Goal: Task Accomplishment & Management: Manage account settings

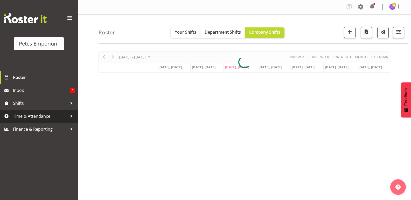
click at [28, 116] on span "Time & Attendance" at bounding box center [40, 117] width 54 height 8
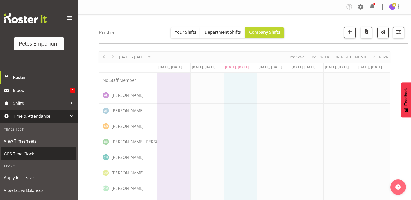
click at [39, 157] on span "GPS Time Clock" at bounding box center [39, 154] width 70 height 8
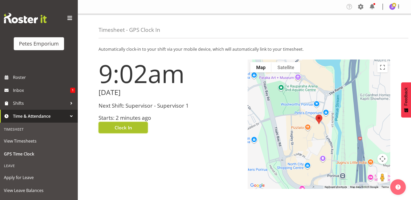
click at [110, 130] on button "Clock In" at bounding box center [123, 127] width 49 height 11
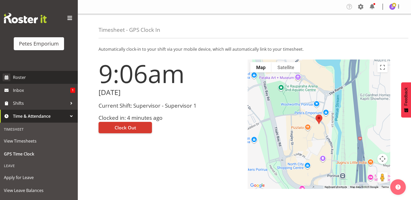
click at [24, 79] on span "Roster" at bounding box center [44, 78] width 62 height 8
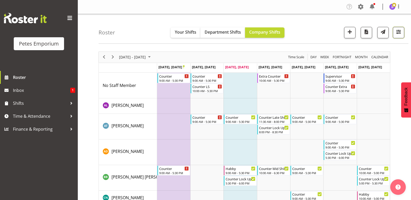
click at [399, 33] on span "button" at bounding box center [398, 32] width 7 height 7
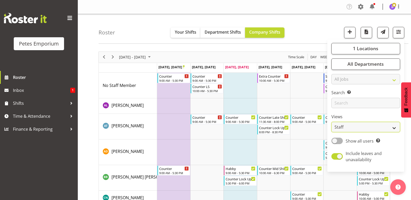
click at [395, 129] on select "Staff Role Shift - Horizontal Shift - Vertical Staff - Location" at bounding box center [365, 127] width 69 height 10
select select "shift"
click at [332, 122] on select "Staff Role Shift - Horizontal Shift - Vertical Staff - Location" at bounding box center [365, 127] width 69 height 10
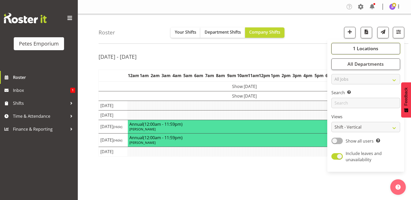
click at [350, 46] on button "1 Locations" at bounding box center [365, 48] width 69 height 11
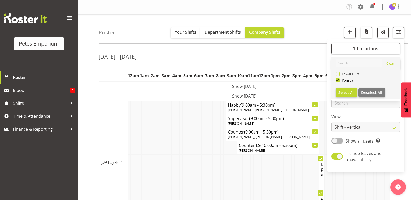
click at [337, 73] on span at bounding box center [337, 74] width 4 height 4
click at [337, 73] on input "Lower Hutt" at bounding box center [336, 73] width 3 height 3
checkbox input "true"
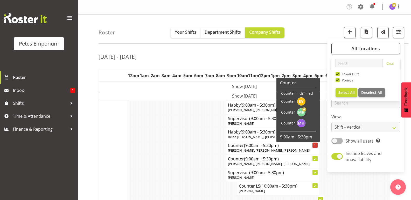
click at [231, 85] on td "Show Mon 22nd Sep 2025" at bounding box center [244, 87] width 291 height 10
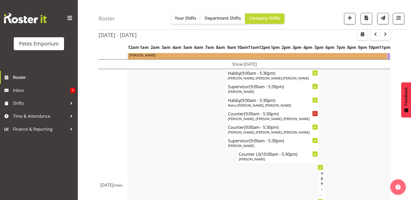
scroll to position [259, 0]
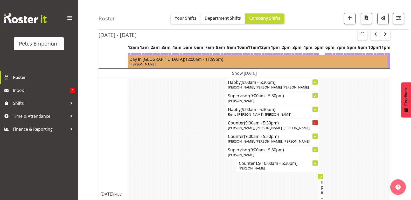
click at [227, 78] on td "Show Tue 23rd Sep 2025" at bounding box center [244, 74] width 291 height 10
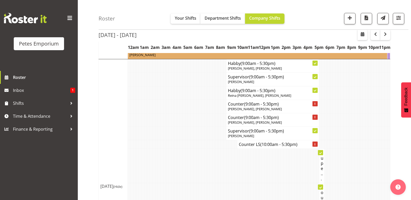
scroll to position [233, 0]
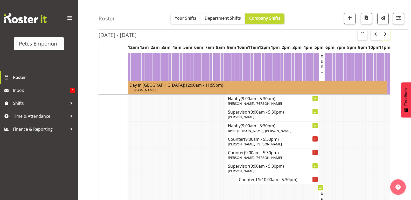
click at [385, 37] on span "button" at bounding box center [385, 34] width 6 height 6
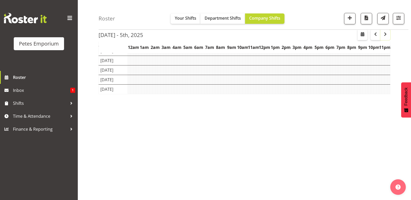
scroll to position [55, 0]
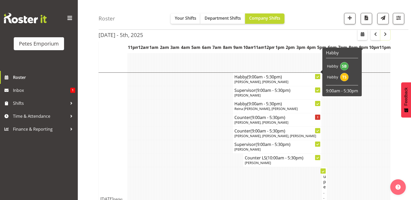
scroll to position [259, 0]
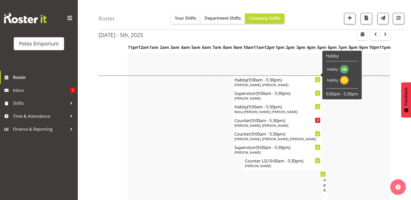
click at [175, 118] on td at bounding box center [176, 122] width 3 height 13
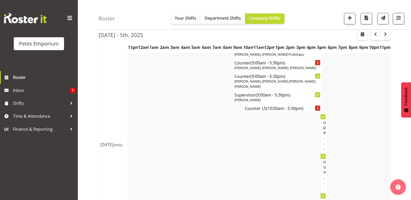
scroll to position [0, 0]
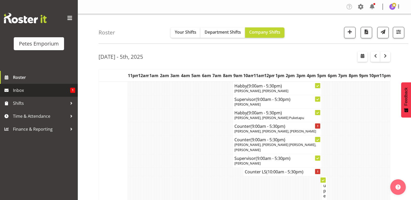
click at [71, 90] on span "1" at bounding box center [72, 90] width 5 height 5
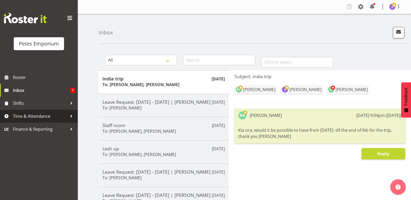
click at [43, 119] on span "Time & Attendance" at bounding box center [40, 117] width 54 height 8
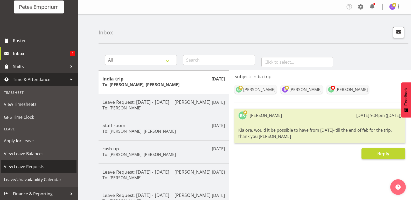
scroll to position [37, 0]
click at [38, 165] on span "View Leave Requests" at bounding box center [39, 167] width 70 height 8
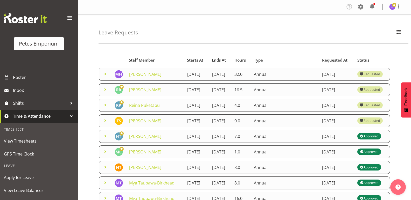
click at [104, 93] on span at bounding box center [105, 90] width 6 height 6
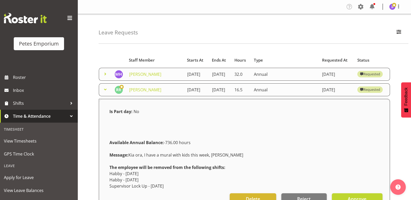
click at [104, 93] on span at bounding box center [105, 90] width 6 height 6
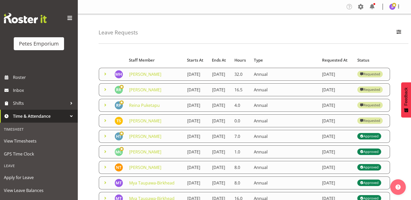
click at [105, 108] on span at bounding box center [105, 105] width 6 height 6
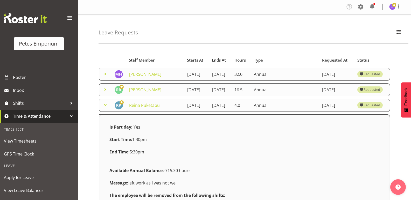
click at [105, 108] on span at bounding box center [105, 105] width 6 height 6
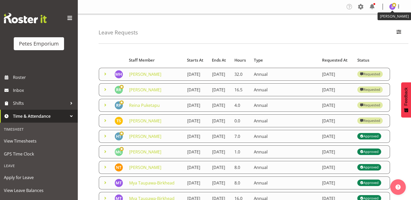
click at [393, 8] on img at bounding box center [392, 7] width 6 height 6
click at [371, 29] on link "Log Out" at bounding box center [377, 27] width 50 height 9
